Goal: Transaction & Acquisition: Purchase product/service

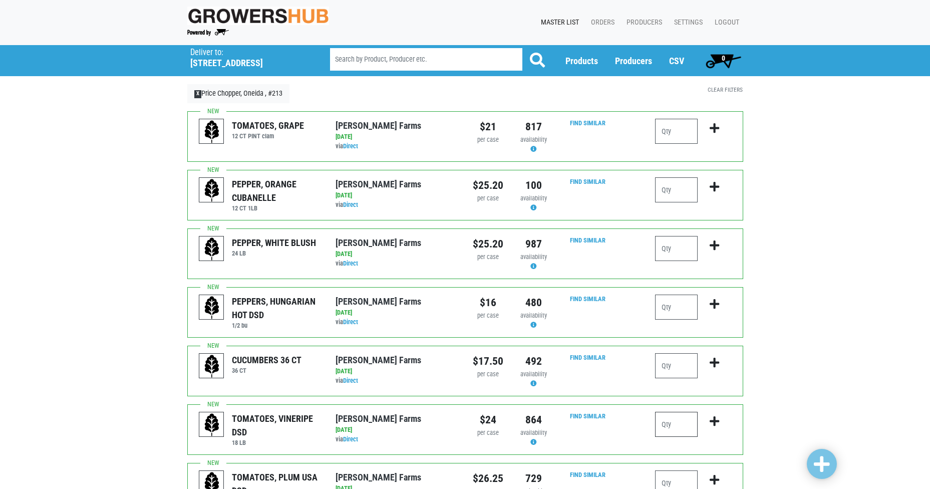
click at [685, 428] on input "number" at bounding box center [676, 424] width 43 height 25
type input "2"
click at [716, 421] on icon "submit" at bounding box center [715, 421] width 10 height 11
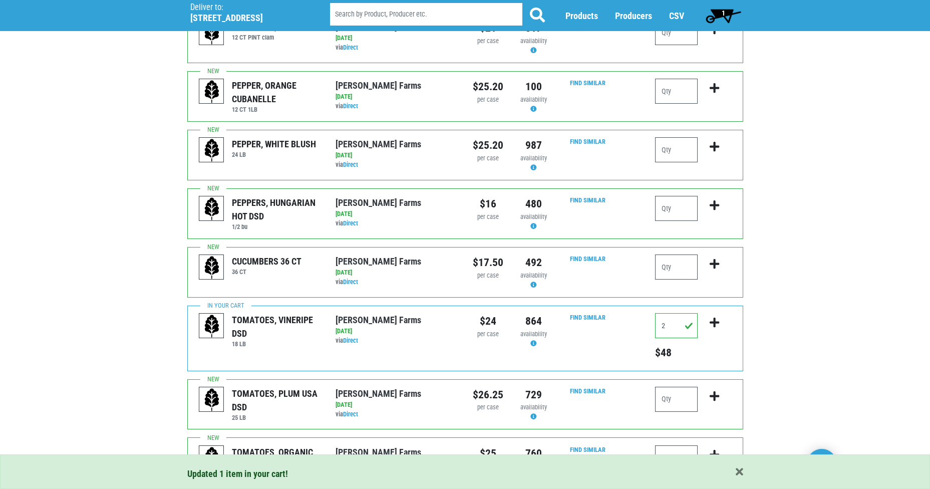
scroll to position [100, 0]
click at [688, 399] on input "number" at bounding box center [676, 397] width 43 height 25
type input "2"
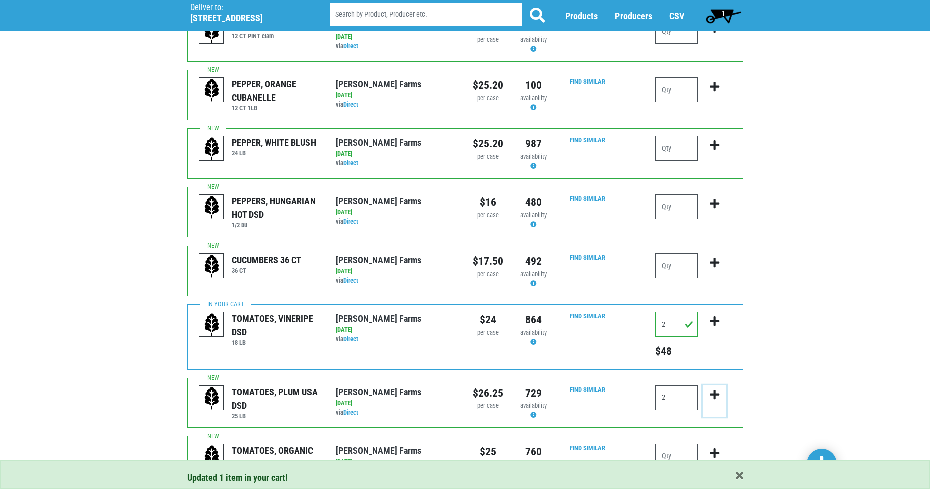
click at [715, 395] on icon "submit" at bounding box center [715, 394] width 10 height 11
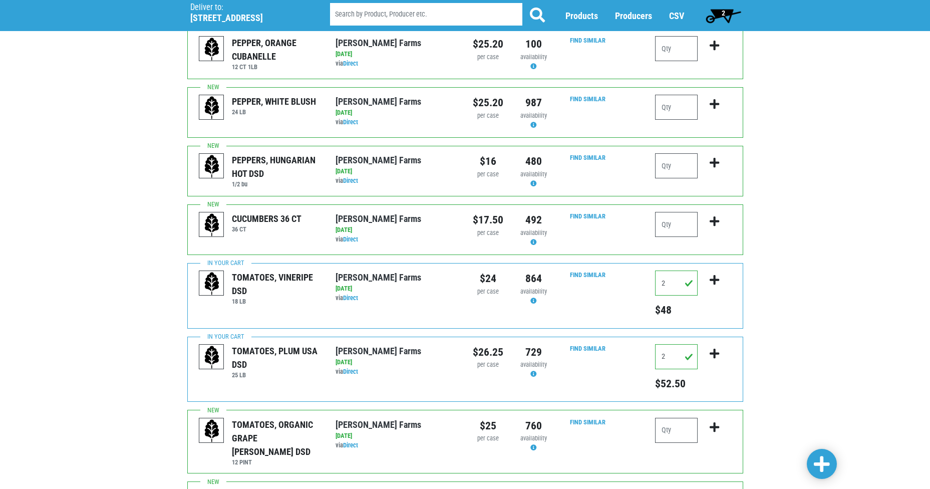
scroll to position [200, 0]
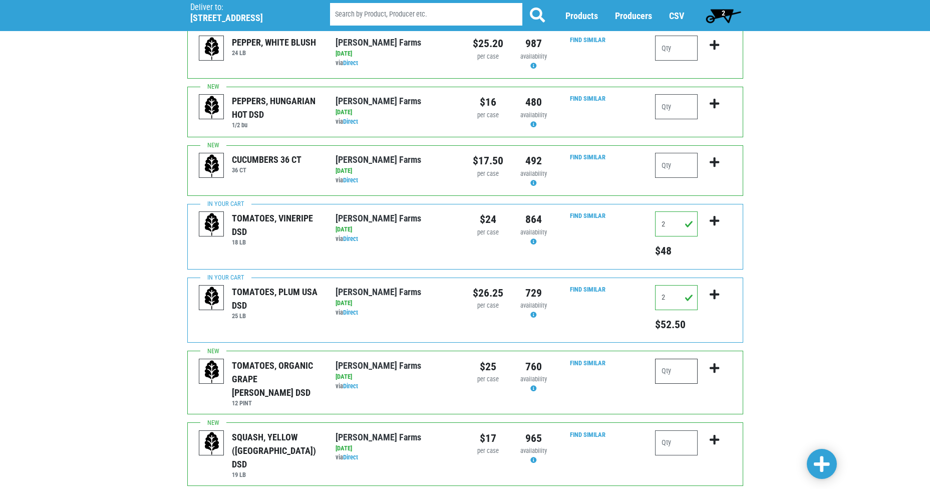
click at [678, 367] on input "number" at bounding box center [676, 371] width 43 height 25
type input "1"
click at [712, 366] on icon "submit" at bounding box center [715, 368] width 10 height 11
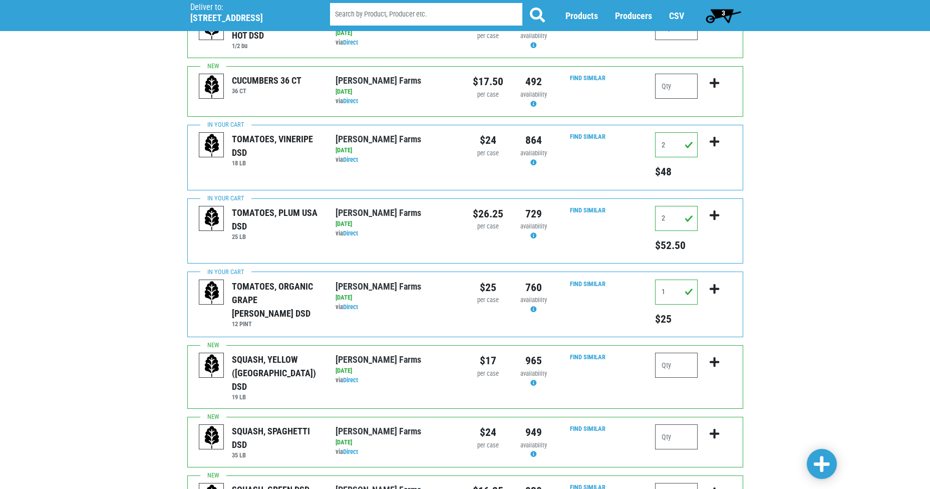
scroll to position [300, 0]
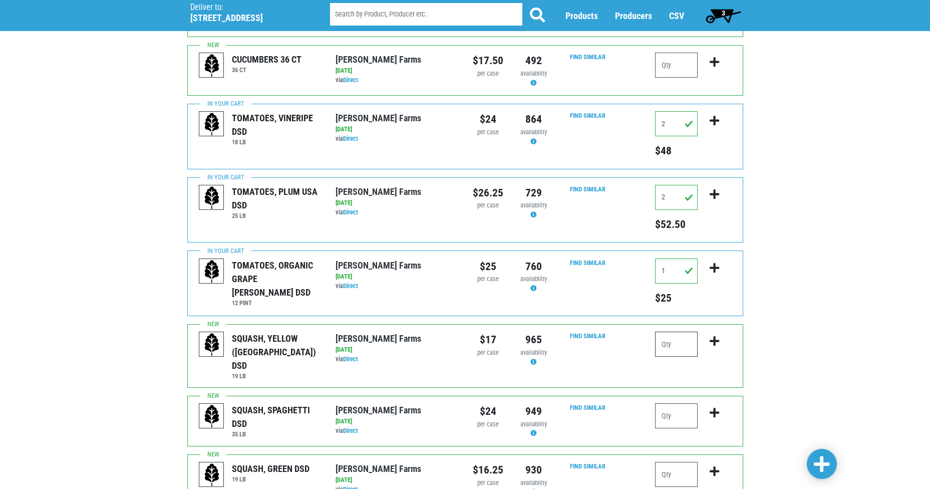
click at [683, 348] on input "number" at bounding box center [676, 343] width 43 height 25
type input "2"
click at [711, 344] on icon "submit" at bounding box center [715, 340] width 10 height 11
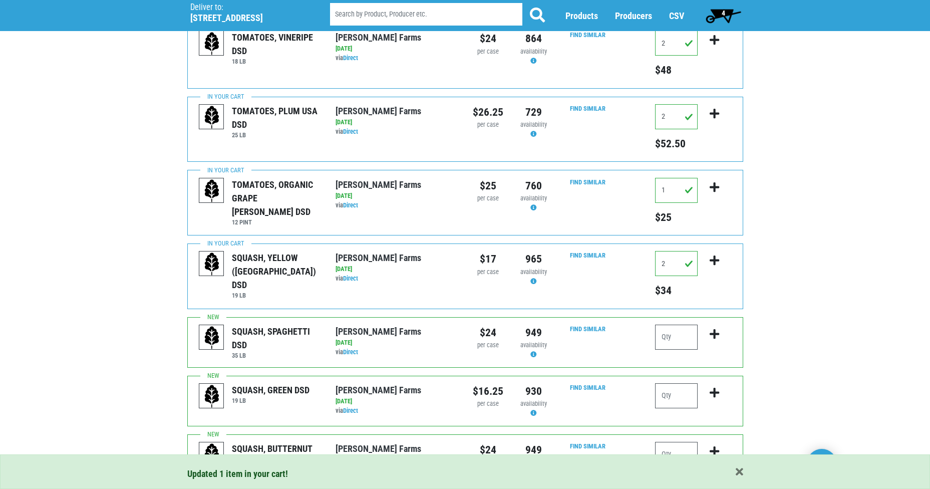
scroll to position [401, 0]
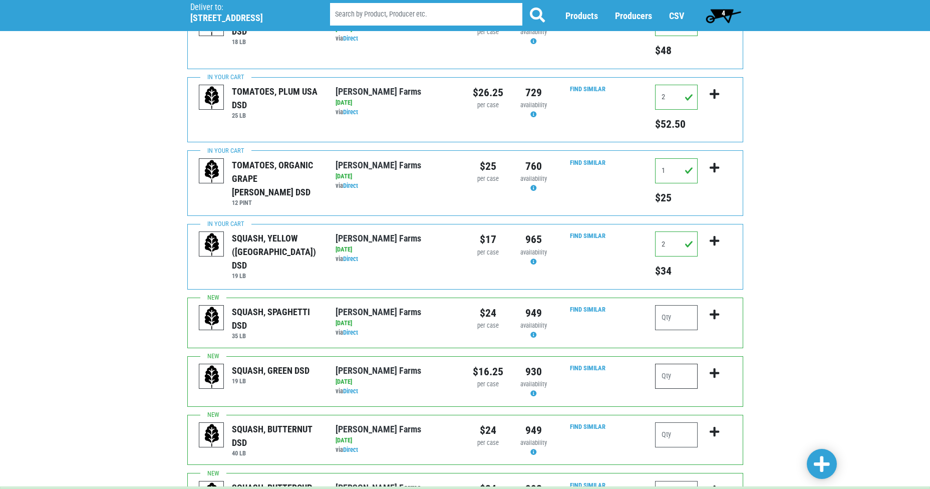
click at [676, 377] on input "number" at bounding box center [676, 376] width 43 height 25
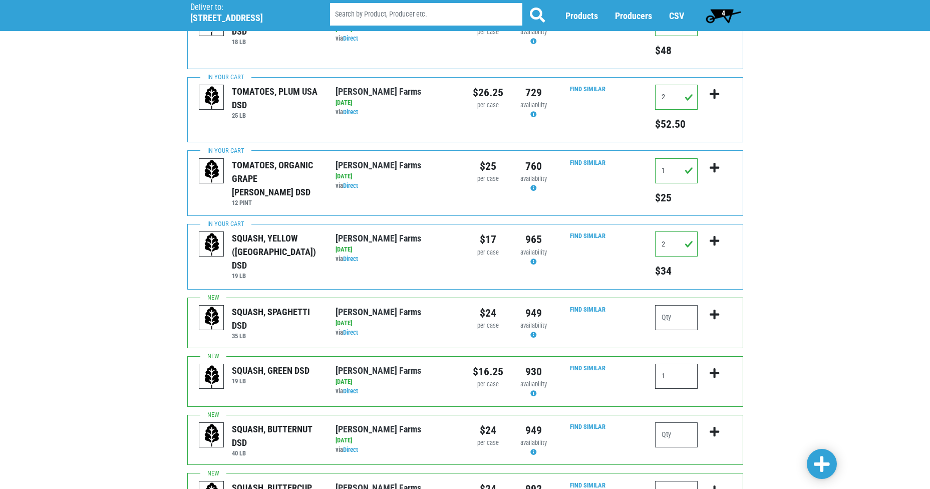
type input "1"
click at [716, 371] on icon "submit" at bounding box center [715, 373] width 10 height 11
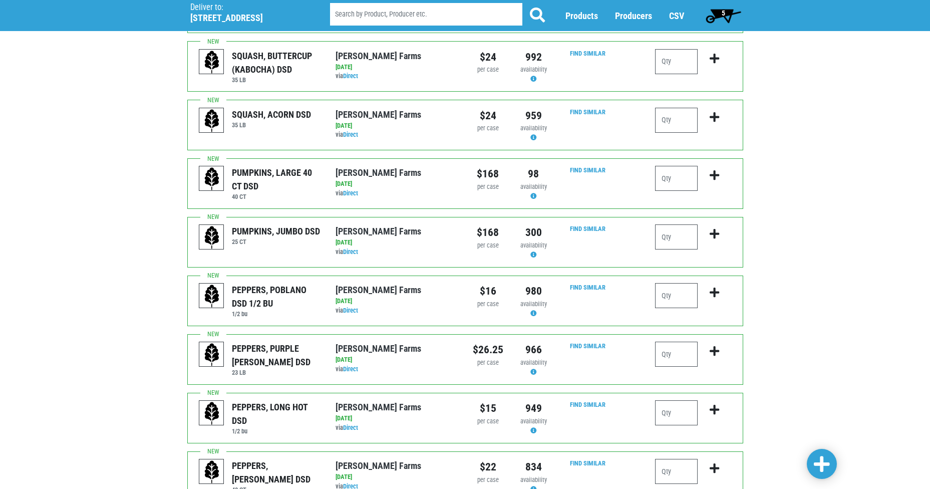
scroll to position [851, 0]
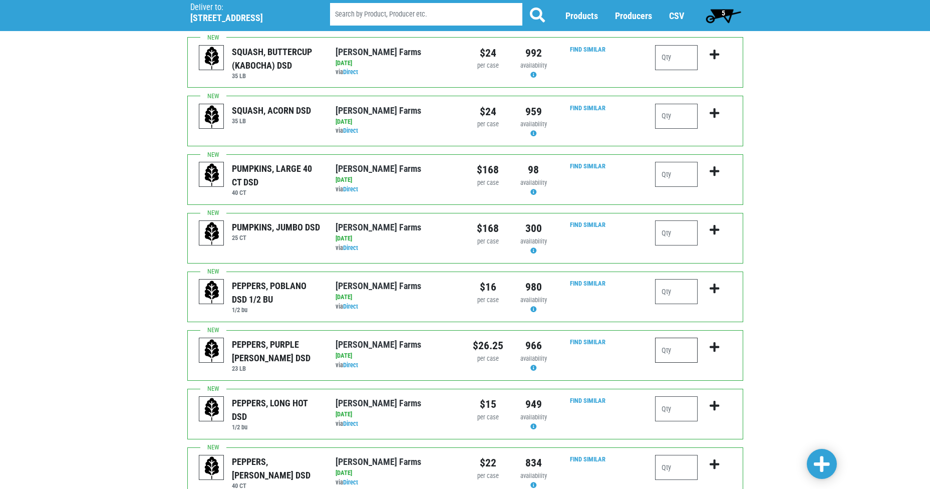
click at [675, 351] on input "number" at bounding box center [676, 349] width 43 height 25
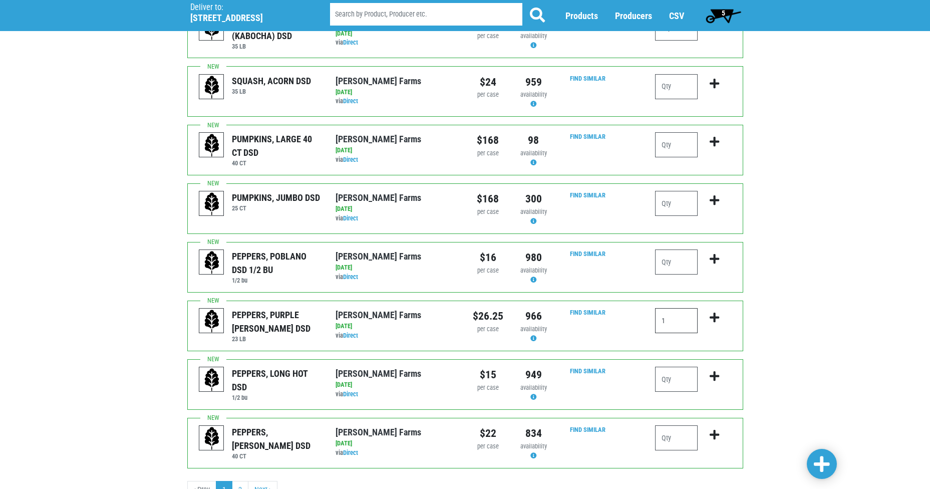
scroll to position [901, 0]
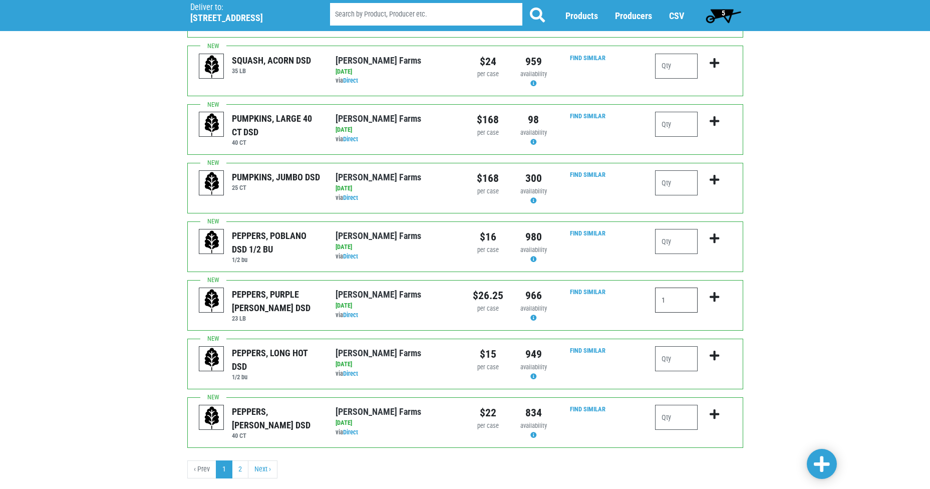
type input "1"
click at [676, 418] on input "number" at bounding box center [676, 417] width 43 height 25
click at [717, 296] on icon "submit" at bounding box center [715, 296] width 10 height 11
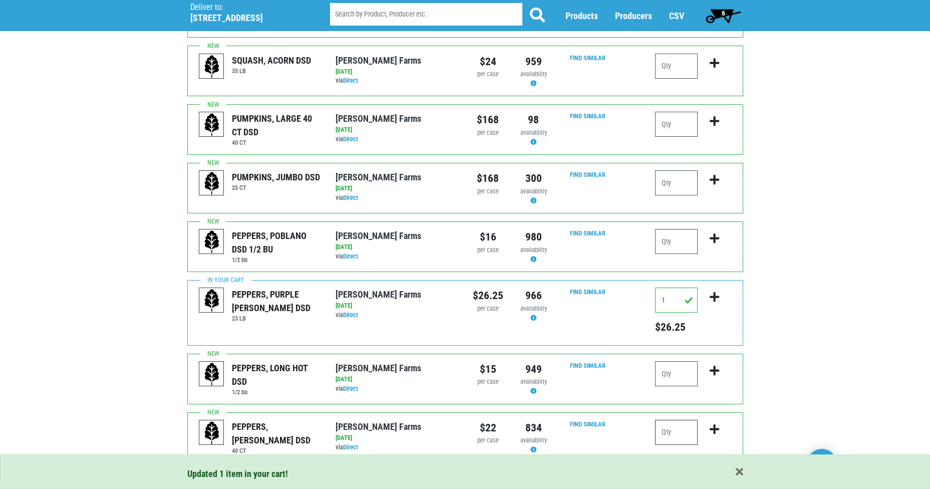
click at [679, 430] on input "number" at bounding box center [676, 432] width 43 height 25
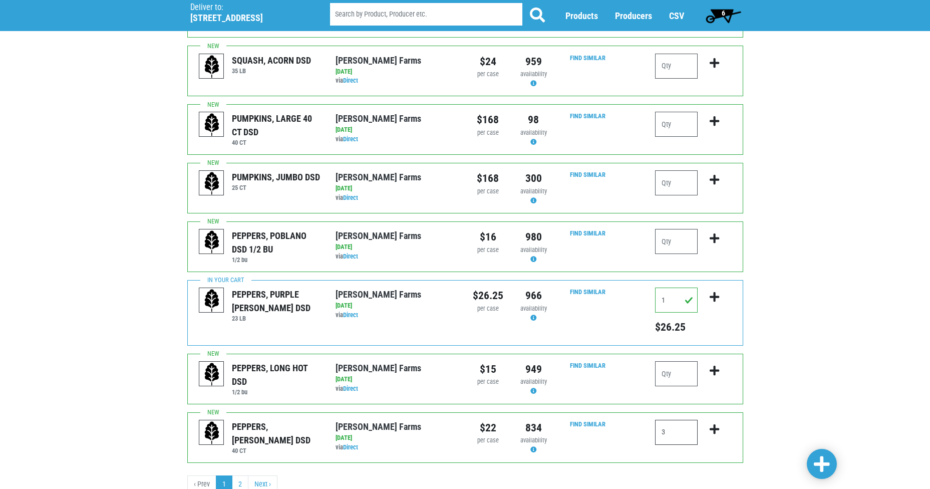
type input "3"
click at [717, 431] on icon "submit" at bounding box center [715, 429] width 10 height 11
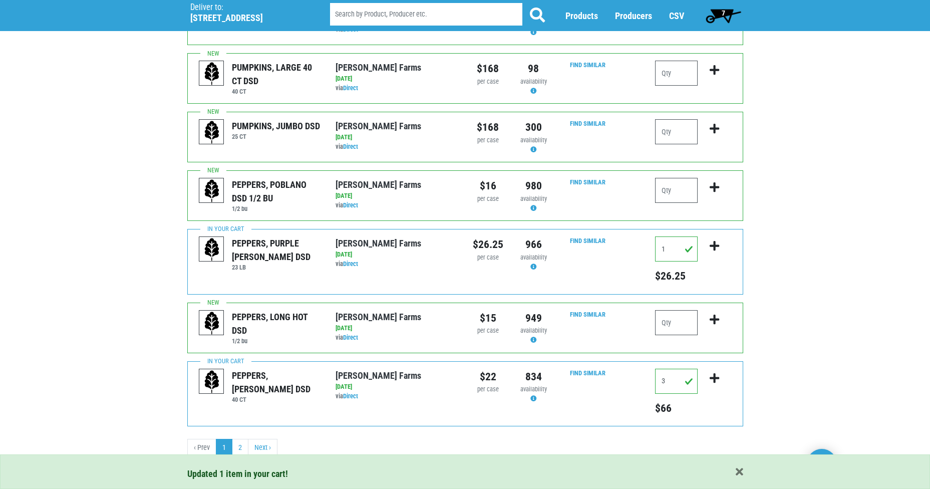
scroll to position [953, 0]
click at [238, 441] on link "2" at bounding box center [240, 447] width 17 height 18
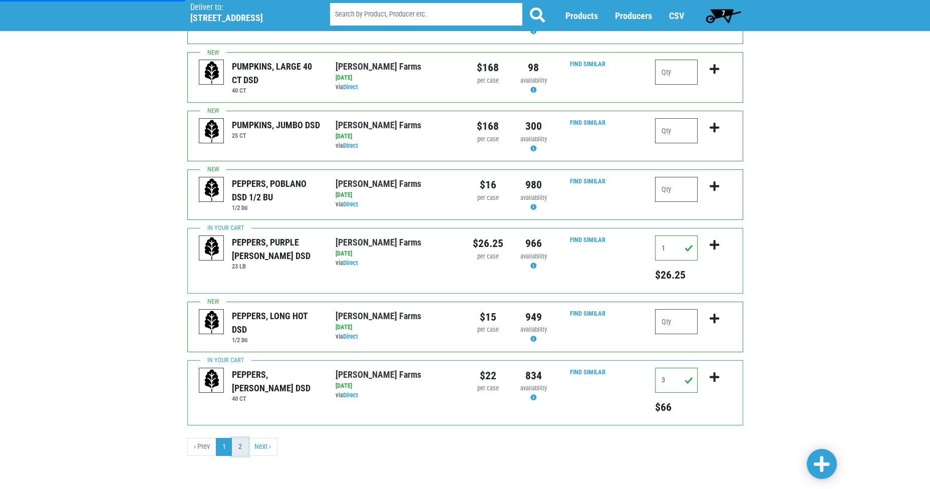
click at [241, 446] on link "2" at bounding box center [240, 447] width 17 height 18
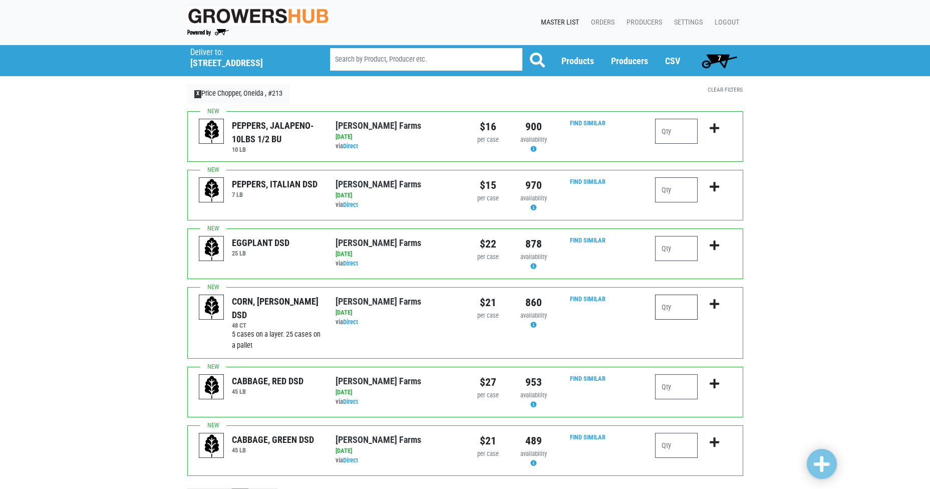
click at [677, 307] on input "number" at bounding box center [676, 306] width 43 height 25
type input "10"
click at [712, 304] on icon "submit" at bounding box center [715, 303] width 10 height 11
click at [672, 446] on input "number" at bounding box center [676, 445] width 43 height 25
type input "2"
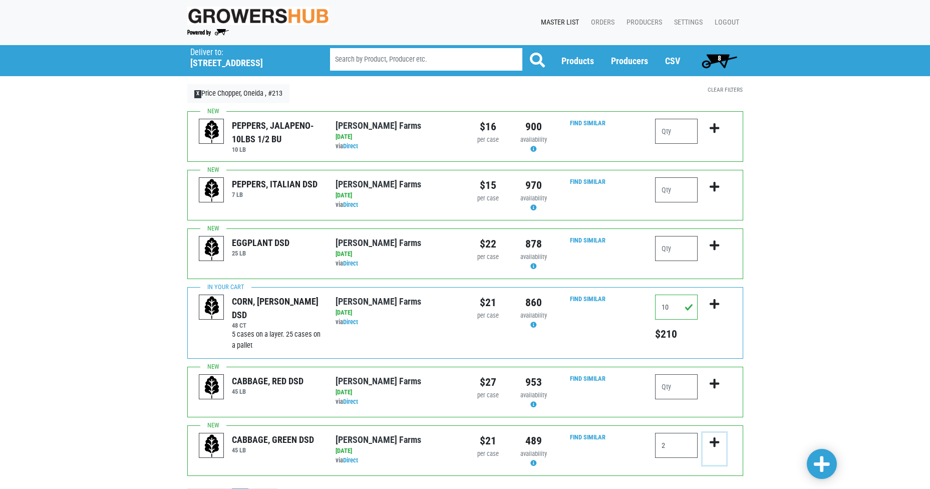
click at [714, 439] on icon "submit" at bounding box center [715, 442] width 10 height 11
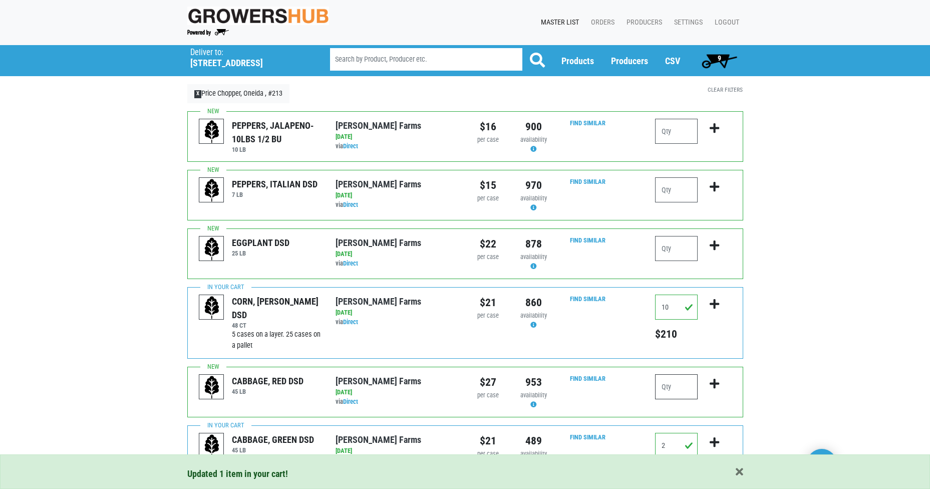
click at [676, 389] on input "number" at bounding box center [676, 386] width 43 height 25
type input "1"
click at [713, 381] on icon "submit" at bounding box center [715, 383] width 10 height 11
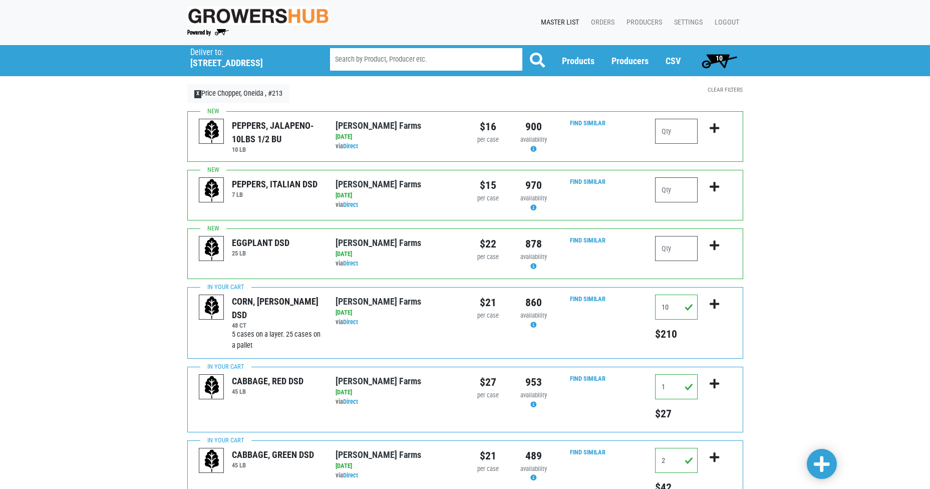
click at [718, 56] on span "10" at bounding box center [719, 58] width 7 height 8
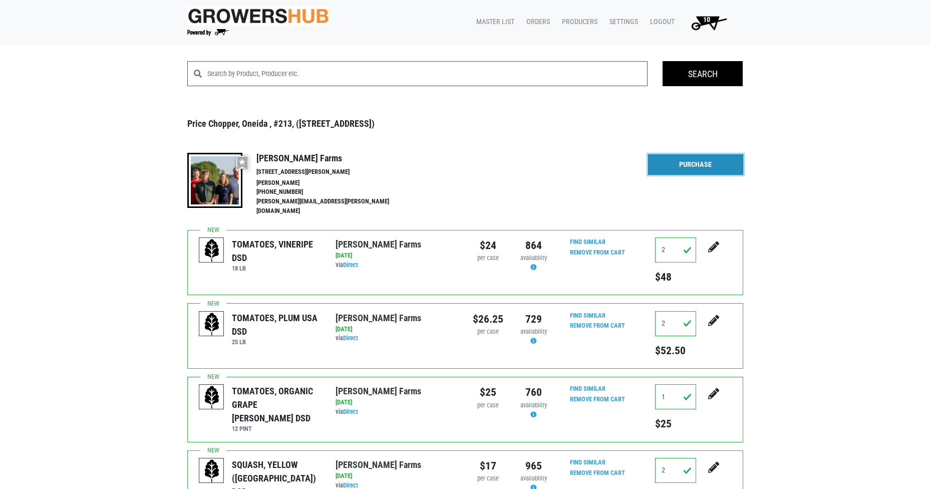
click at [686, 165] on link "Purchase" at bounding box center [695, 164] width 95 height 21
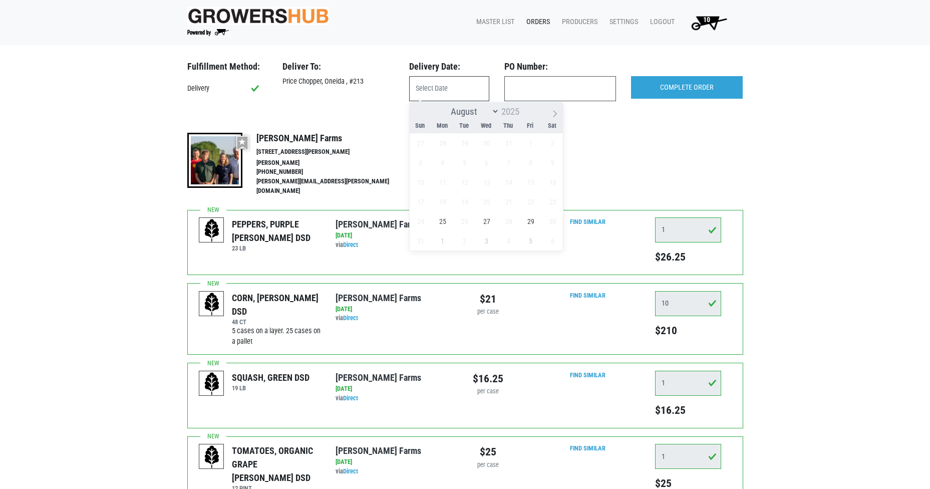
click at [455, 95] on input "text" at bounding box center [449, 88] width 80 height 25
click at [444, 222] on span "25" at bounding box center [443, 221] width 20 height 20
type input "[DATE]"
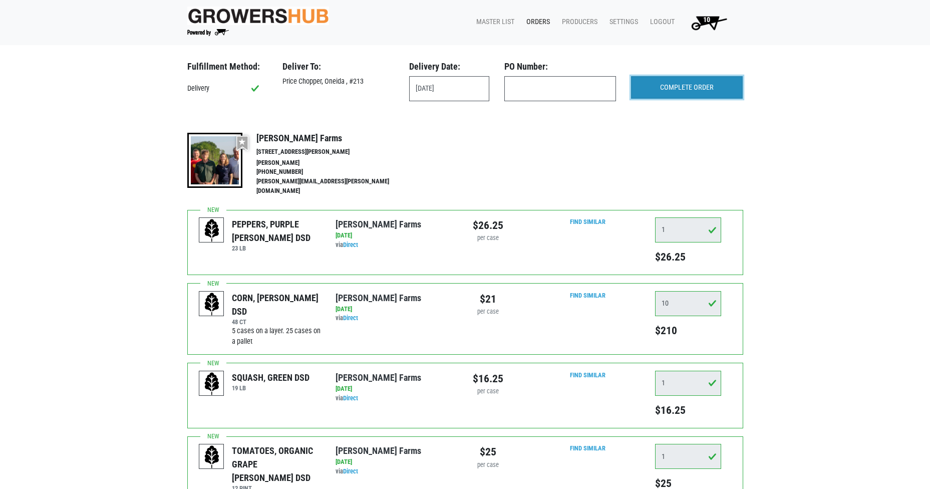
click at [673, 88] on input "COMPLETE ORDER" at bounding box center [687, 87] width 112 height 23
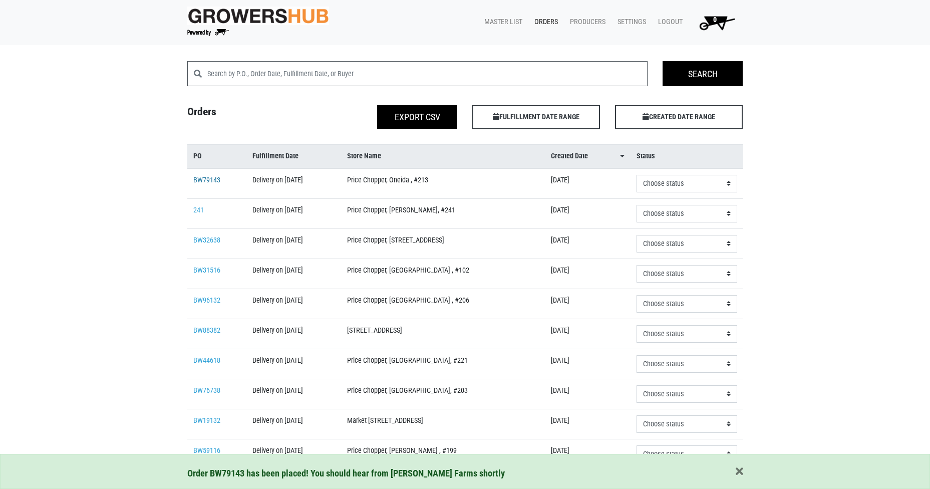
click at [200, 176] on link "BW79143" at bounding box center [206, 180] width 27 height 9
click at [201, 178] on link "BW79143" at bounding box center [206, 180] width 27 height 9
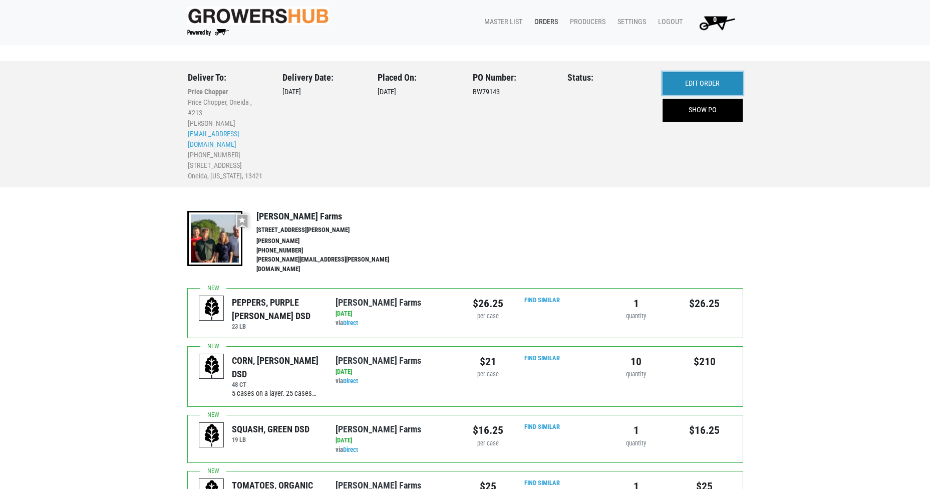
click at [722, 81] on link "EDIT ORDER" at bounding box center [702, 83] width 80 height 23
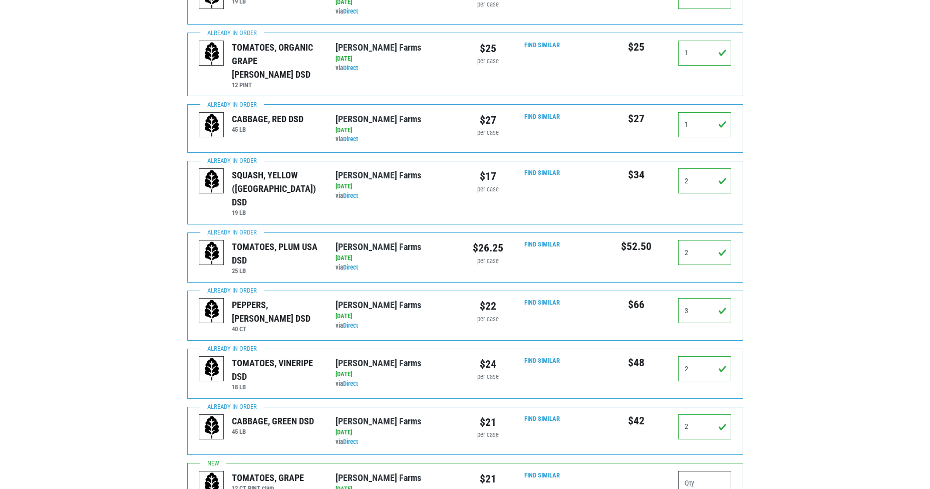
scroll to position [551, 0]
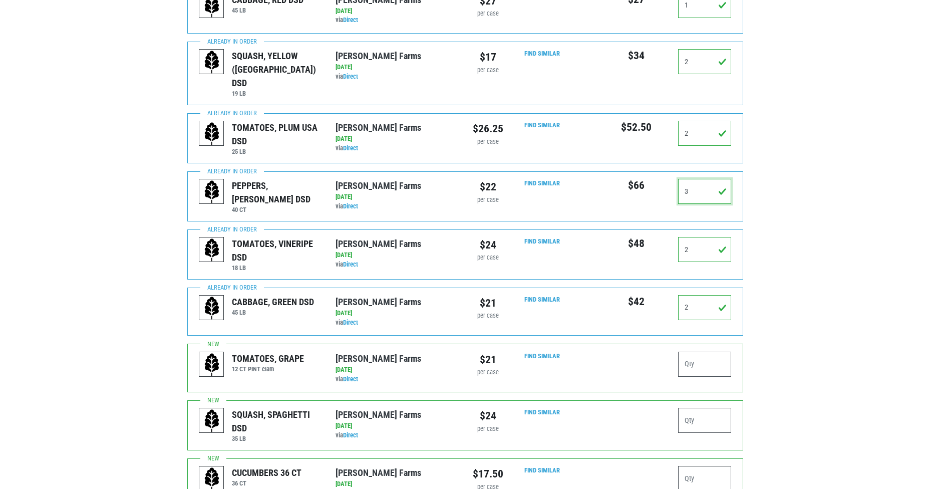
click at [713, 179] on input "3" at bounding box center [705, 191] width 54 height 25
type input "3"
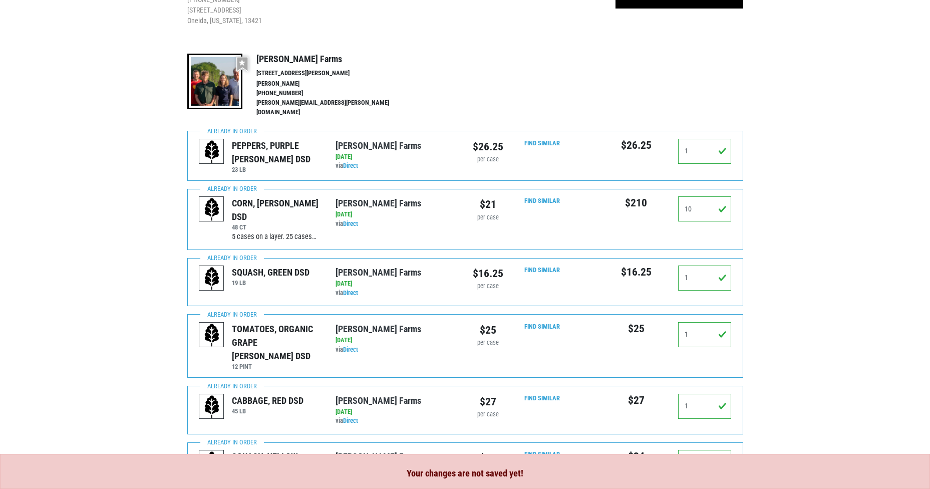
scroll to position [0, 0]
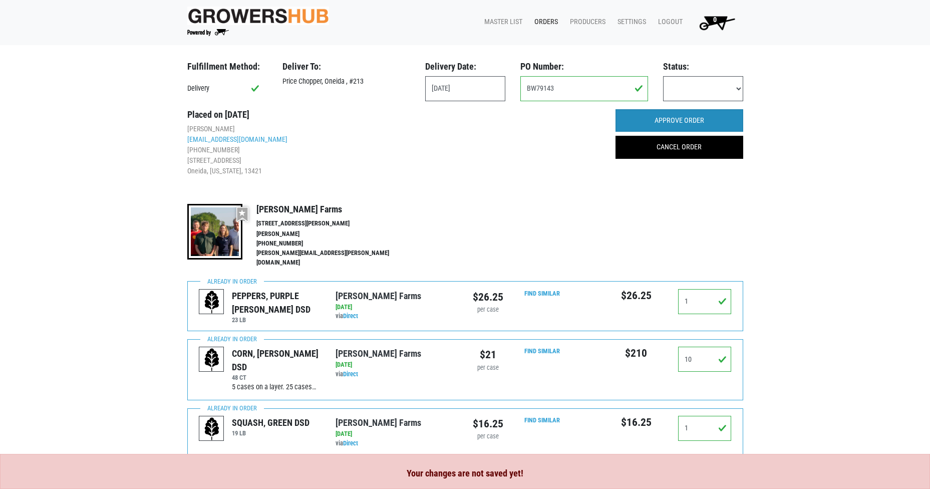
type input "4"
click at [695, 118] on input "APPROVE ORDER" at bounding box center [679, 120] width 128 height 23
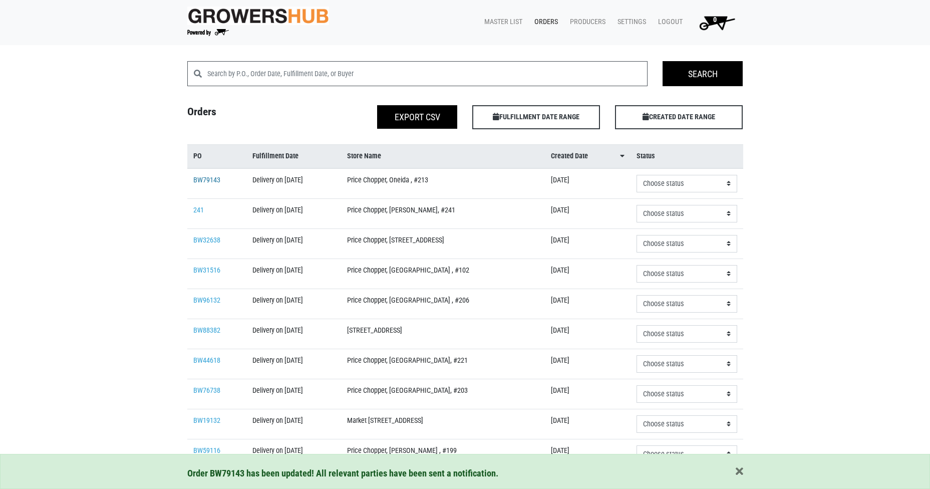
click at [211, 179] on link "BW79143" at bounding box center [206, 180] width 27 height 9
